Goal: Complete application form: Complete application form

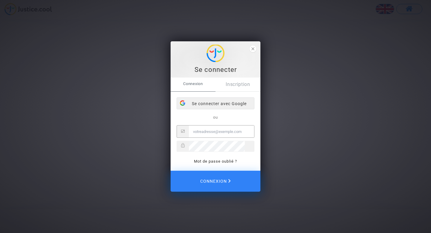
click at [221, 104] on div "Se connecter avec Google" at bounding box center [215, 103] width 77 height 12
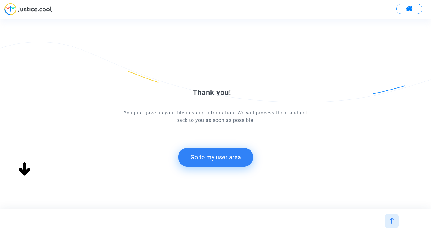
click at [220, 159] on button "Go to my user area" at bounding box center [215, 157] width 74 height 19
